Goal: Task Accomplishment & Management: Manage account settings

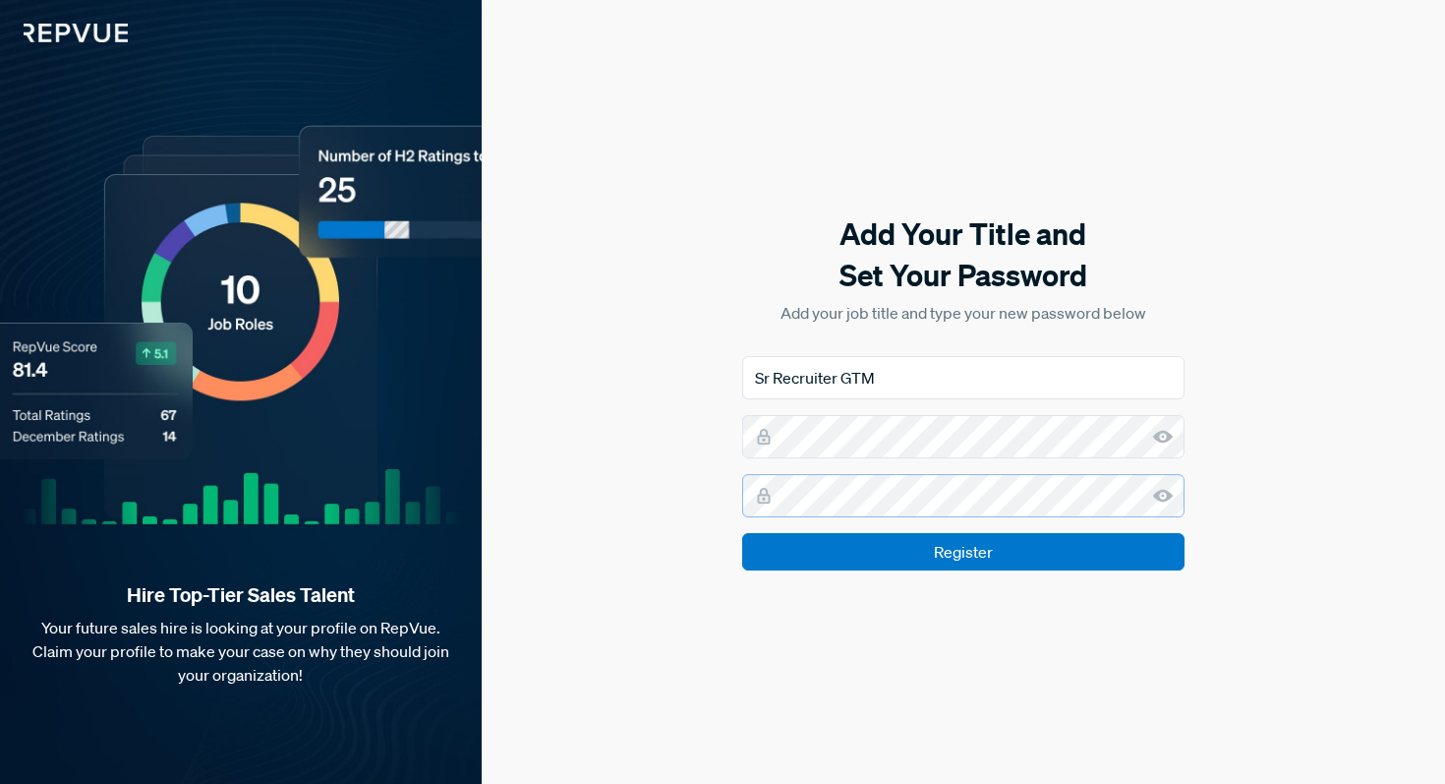
click at [742, 533] on input "Register" at bounding box center [963, 551] width 442 height 37
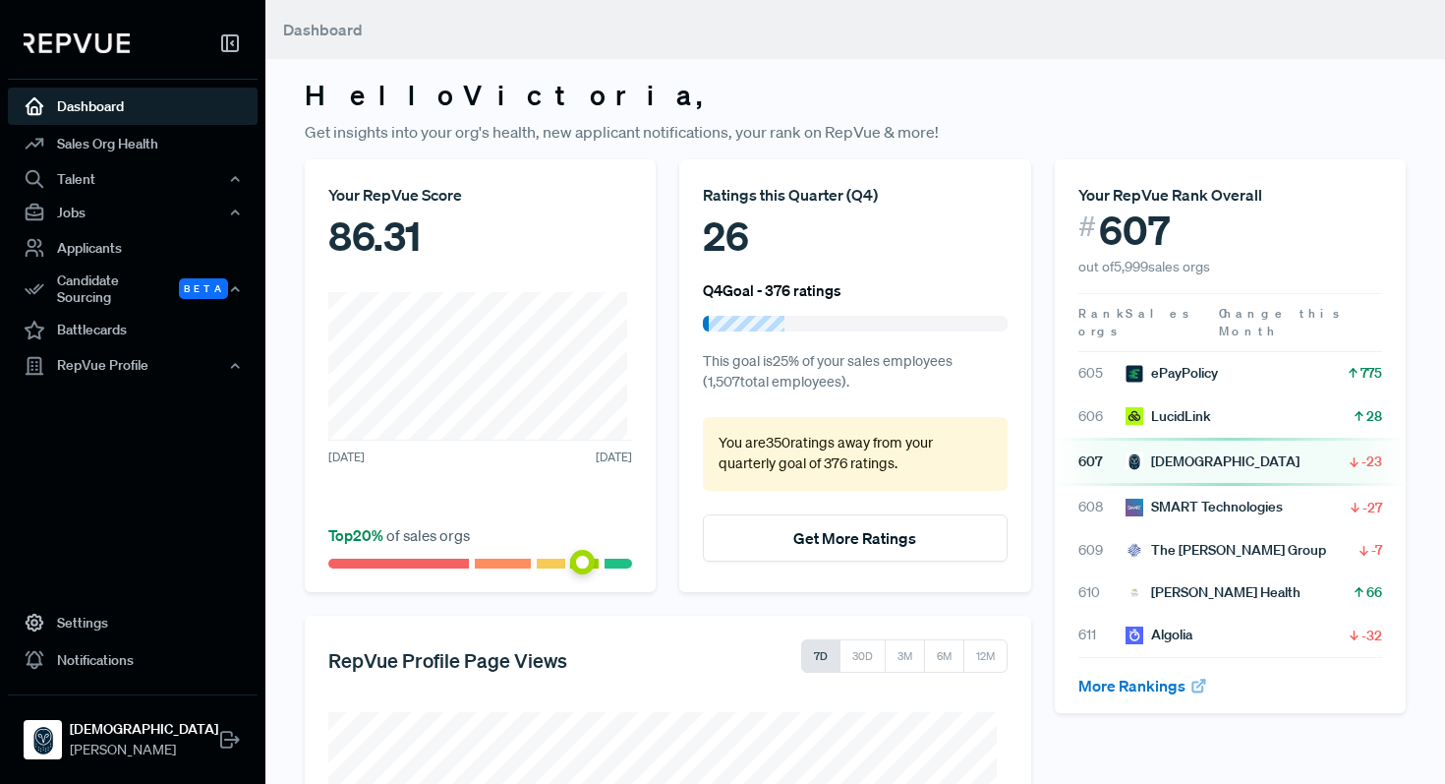
scroll to position [317, 0]
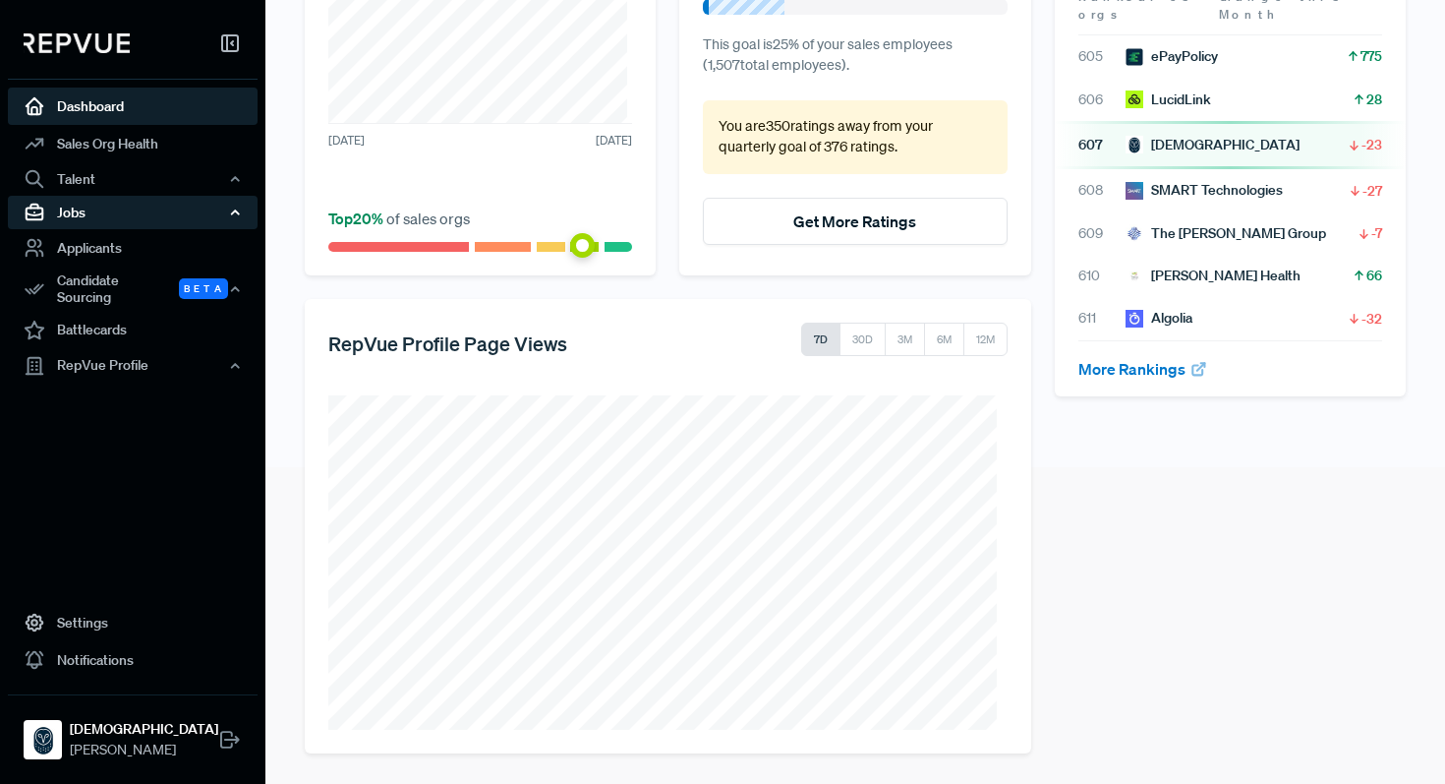
click at [86, 219] on div "Jobs" at bounding box center [133, 212] width 250 height 33
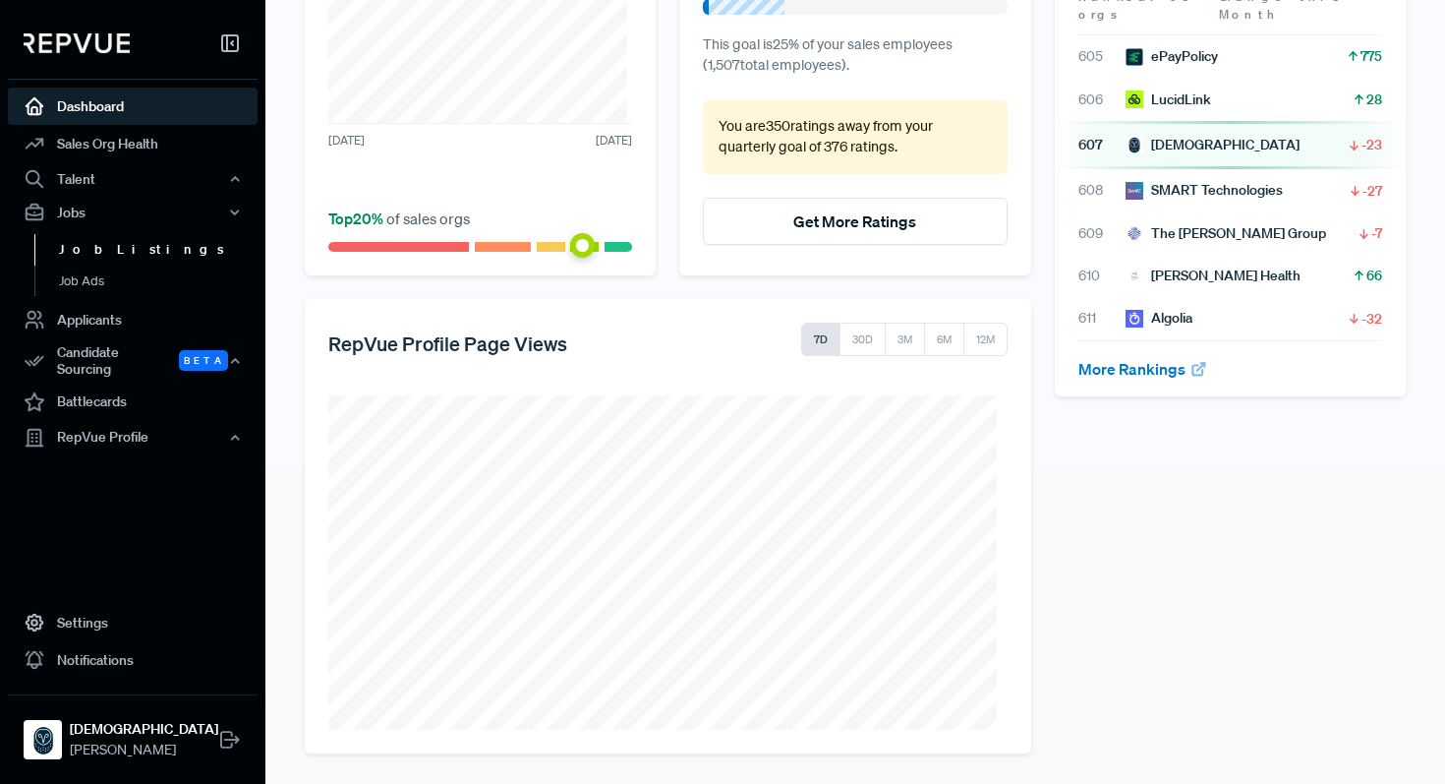
click at [91, 257] on link "Job Listings" at bounding box center [159, 249] width 250 height 31
